Goal: Task Accomplishment & Management: Use online tool/utility

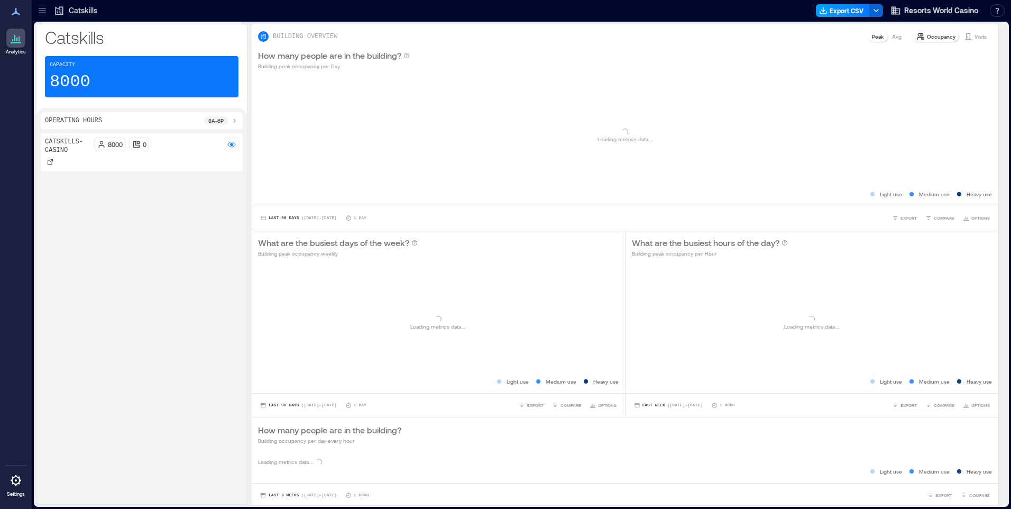
click at [832, 11] on button "Export CSV" at bounding box center [843, 10] width 54 height 13
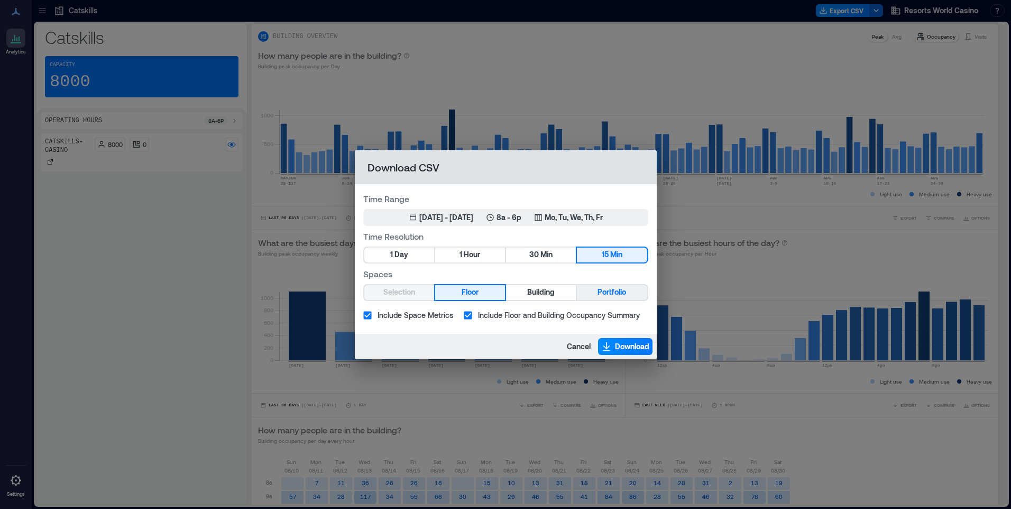
click at [615, 297] on span "Portfolio" at bounding box center [611, 291] width 29 height 13
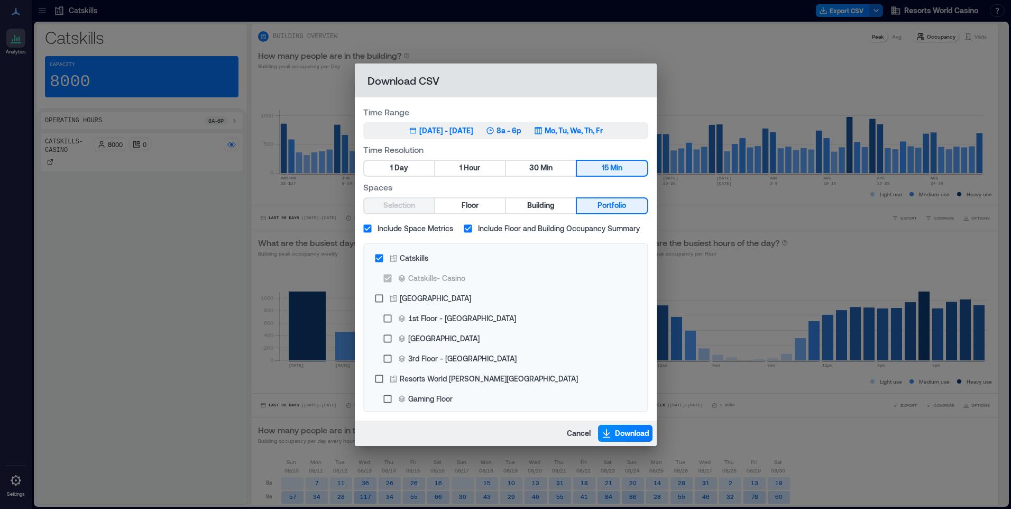
click at [602, 135] on p "Mo, Tu, We, Th, Fr" at bounding box center [574, 130] width 58 height 11
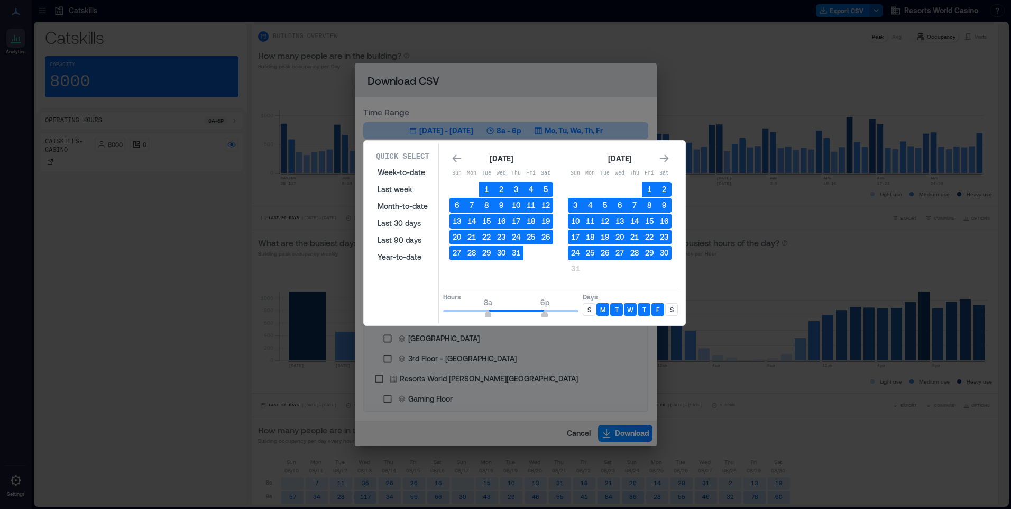
click at [589, 307] on p "S" at bounding box center [589, 309] width 4 height 8
click at [668, 309] on div "S" at bounding box center [671, 309] width 13 height 13
click at [668, 248] on button "30" at bounding box center [664, 252] width 15 height 15
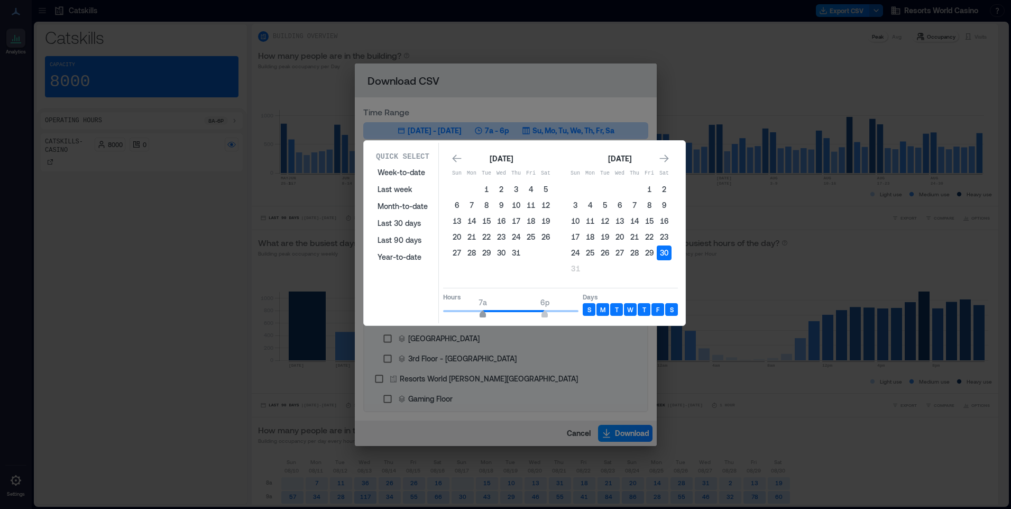
type input "*"
drag, startPoint x: 491, startPoint y: 311, endPoint x: 476, endPoint y: 316, distance: 15.4
click at [476, 316] on span "6a 6p" at bounding box center [510, 311] width 135 height 16
type input "**"
drag, startPoint x: 542, startPoint y: 312, endPoint x: 589, endPoint y: 312, distance: 46.5
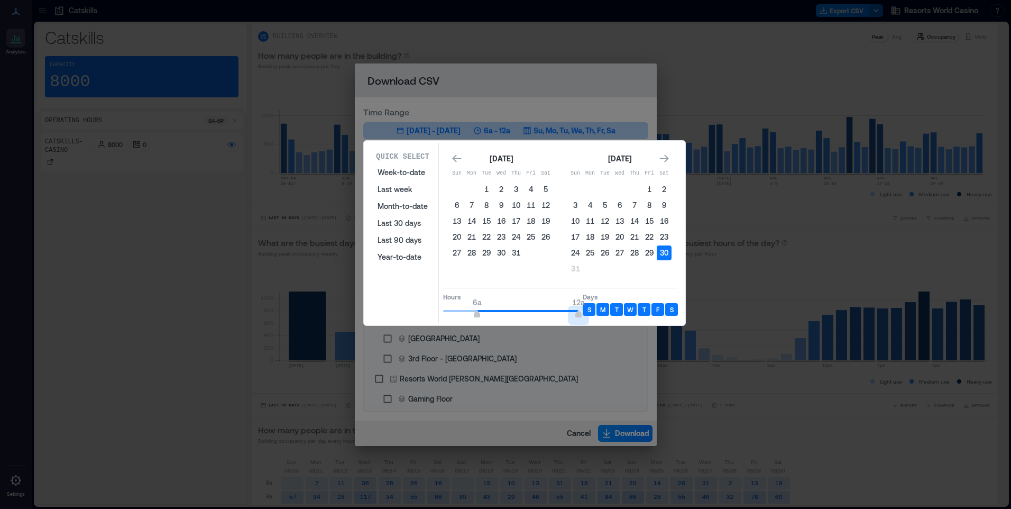
click at [588, 312] on div "Hours 6a 12a Days S M T W T F S" at bounding box center [560, 303] width 235 height 31
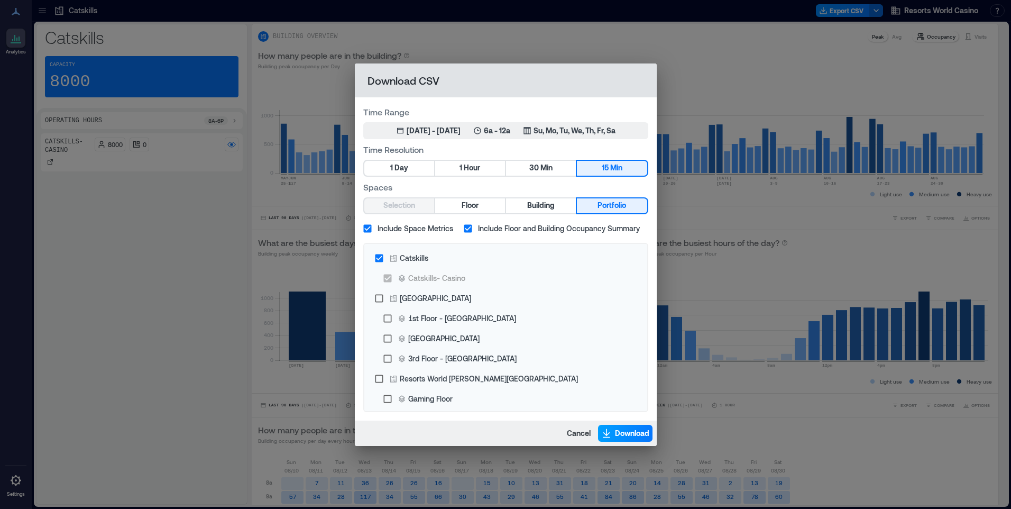
click at [620, 429] on span "Download" at bounding box center [632, 433] width 34 height 11
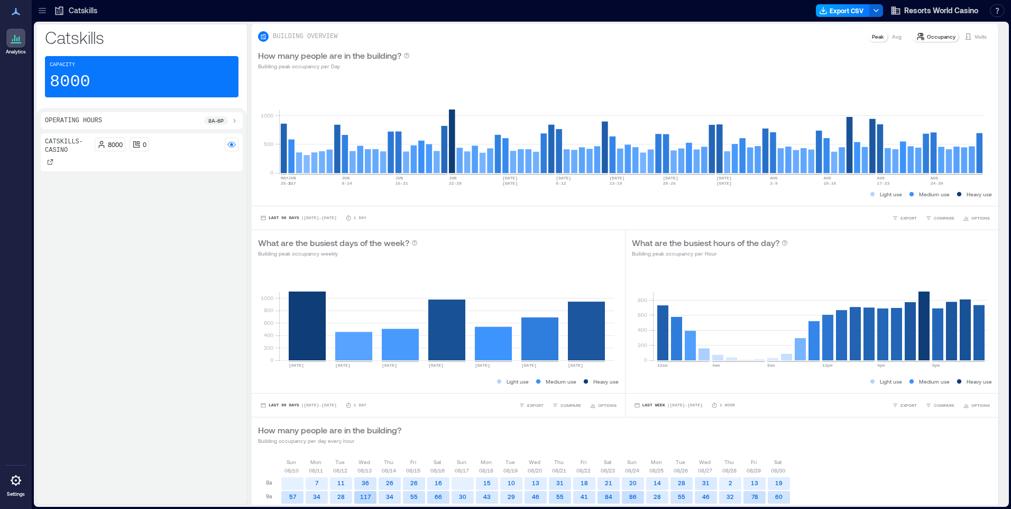
click at [847, 15] on button "Export CSV" at bounding box center [843, 10] width 54 height 13
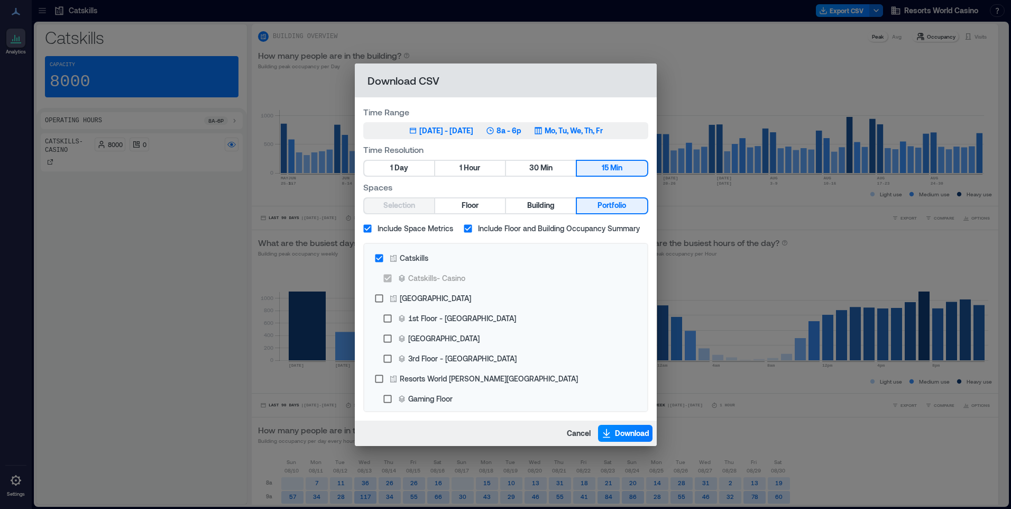
click at [578, 139] on button "May 31, 2025 - [DATE] 8a - 6p Mo, Tu, We, Th, Fr" at bounding box center [505, 130] width 285 height 17
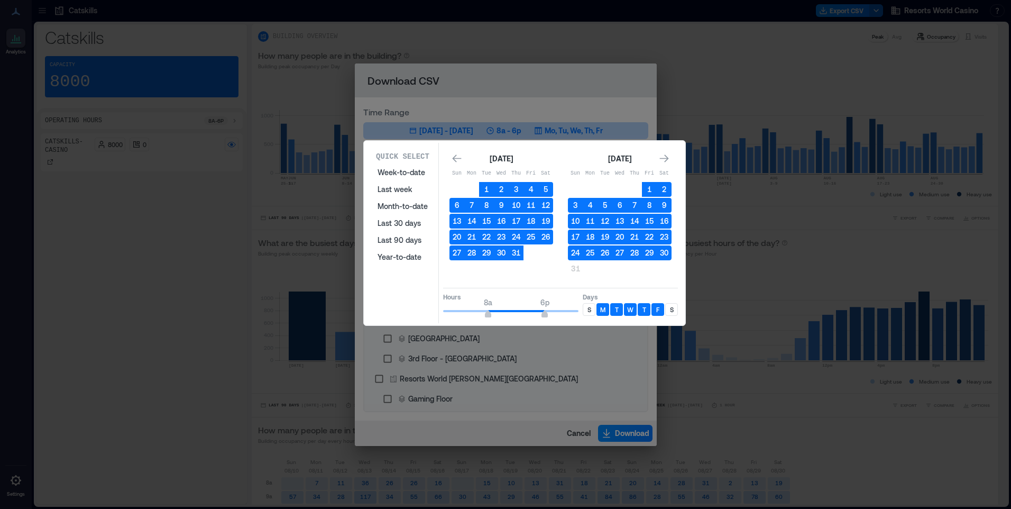
click at [591, 311] on div "S" at bounding box center [589, 309] width 13 height 13
click at [670, 308] on p "S" at bounding box center [672, 309] width 4 height 8
click at [667, 251] on button "30" at bounding box center [664, 252] width 15 height 15
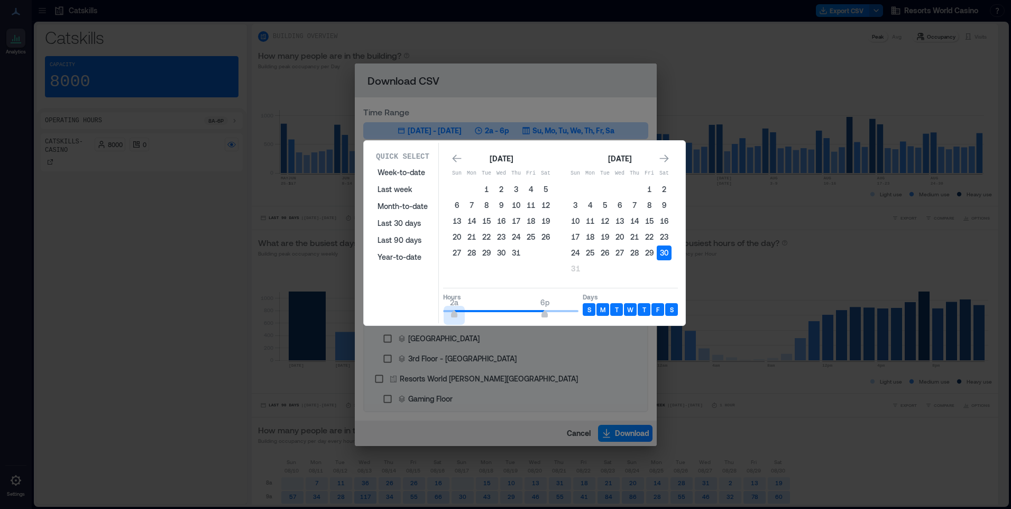
type input "*"
drag, startPoint x: 487, startPoint y: 314, endPoint x: 413, endPoint y: 313, distance: 74.0
click at [413, 313] on div "Quick Select Week-to-date Last week Month-to-date Last 30 days Last 90 days Yea…" at bounding box center [524, 233] width 315 height 180
type input "*"
drag, startPoint x: 551, startPoint y: 315, endPoint x: 480, endPoint y: 317, distance: 71.4
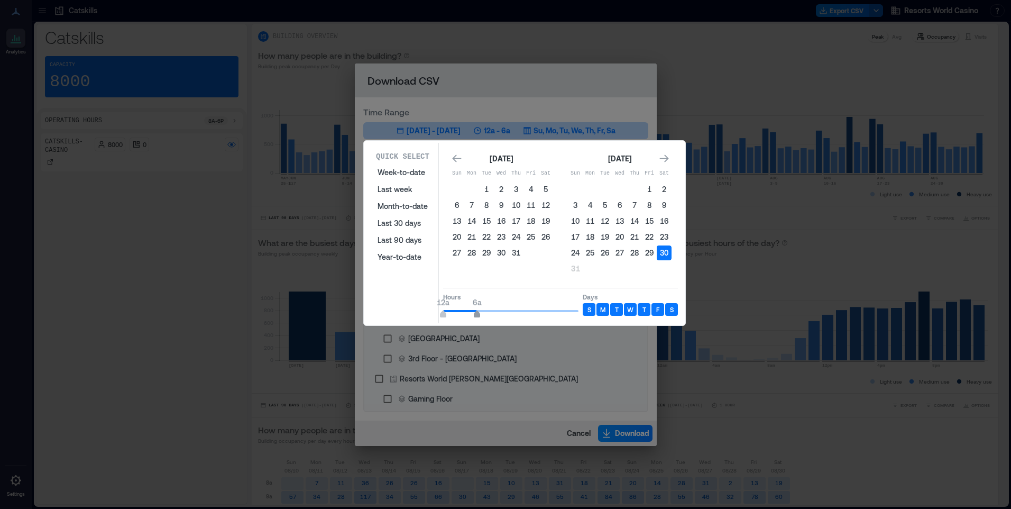
click at [480, 317] on span "12a 6a" at bounding box center [510, 311] width 135 height 16
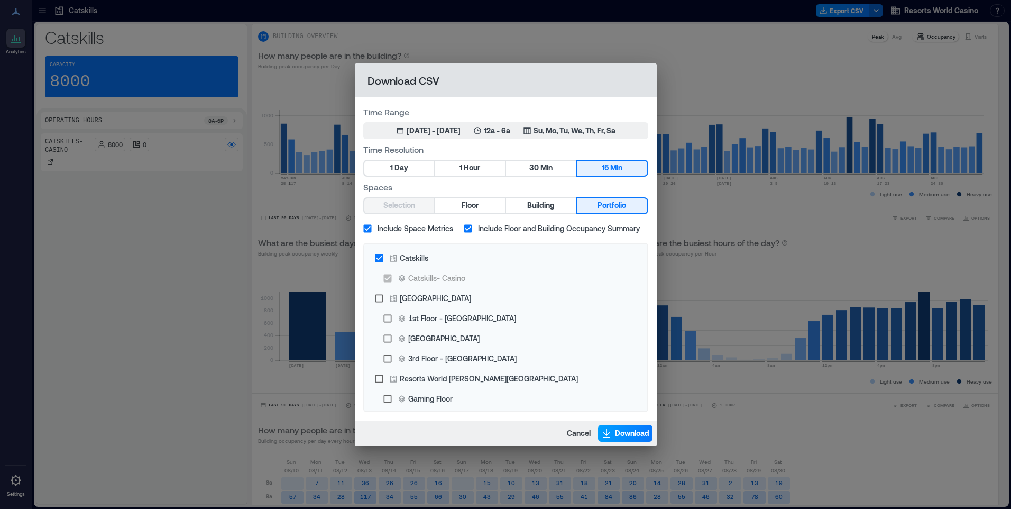
click at [641, 435] on span "Download" at bounding box center [632, 433] width 34 height 11
